Goal: Navigation & Orientation: Find specific page/section

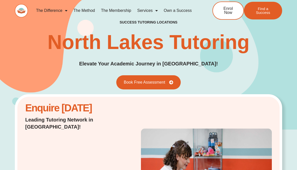
click at [86, 14] on link "The Method" at bounding box center [84, 11] width 27 height 12
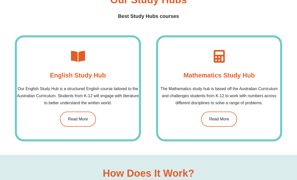
scroll to position [349, 0]
click at [221, 121] on span "Read More" at bounding box center [219, 119] width 21 height 4
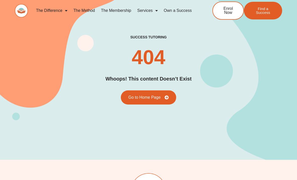
click at [281, 114] on div "success tutoring 404 Whoops! This content Doesn’t Exist Go to Home Page" at bounding box center [149, 70] width 268 height 180
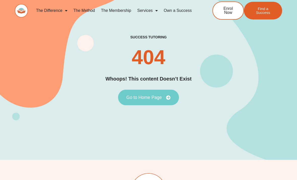
click at [168, 100] on icon at bounding box center [168, 97] width 5 height 5
